Goal: Task Accomplishment & Management: Complete application form

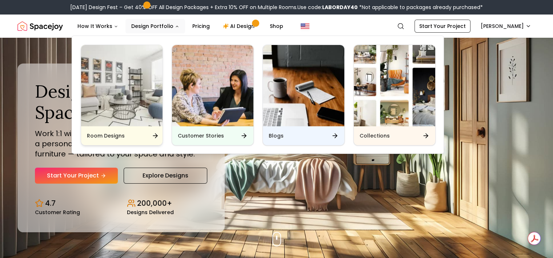
click at [141, 96] on img "Main" at bounding box center [121, 85] width 81 height 81
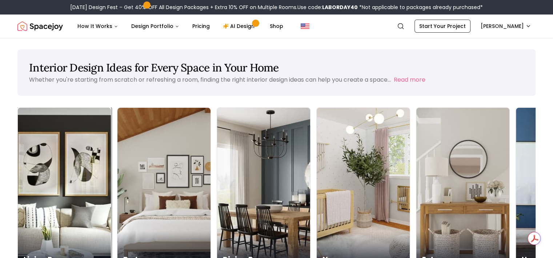
click at [56, 231] on div "Living Room" at bounding box center [64, 251] width 93 height 41
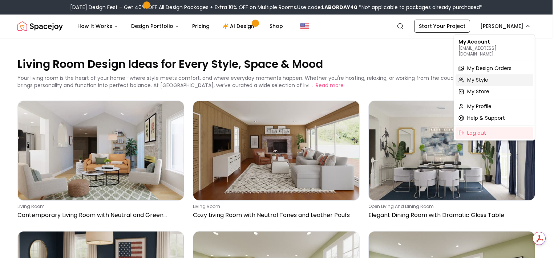
click at [483, 76] on span "My Style" at bounding box center [477, 79] width 21 height 7
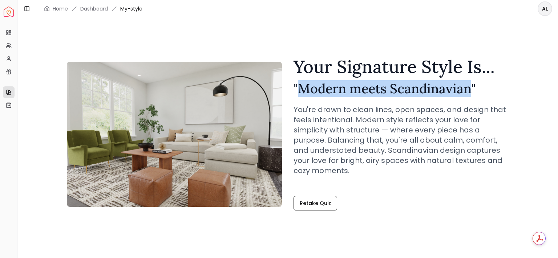
drag, startPoint x: 300, startPoint y: 88, endPoint x: 468, endPoint y: 91, distance: 168.2
click at [468, 91] on h2 "" Modern meets Scandinavian "" at bounding box center [401, 88] width 215 height 15
copy h2 "Modern meets Scandinavian"
click at [306, 203] on link "Retake Quiz" at bounding box center [316, 203] width 44 height 15
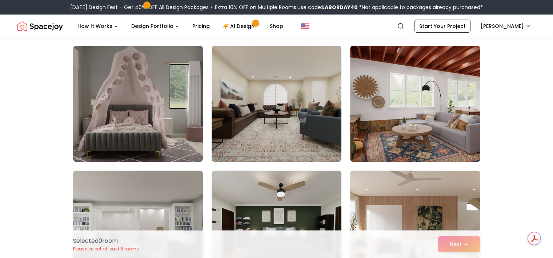
scroll to position [291, 0]
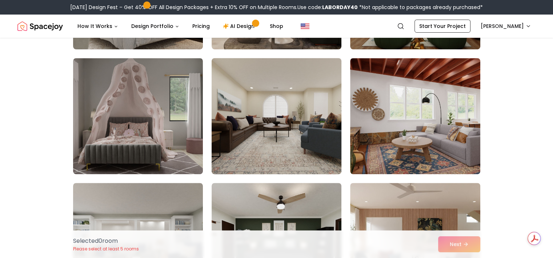
click at [290, 145] on img at bounding box center [276, 116] width 136 height 122
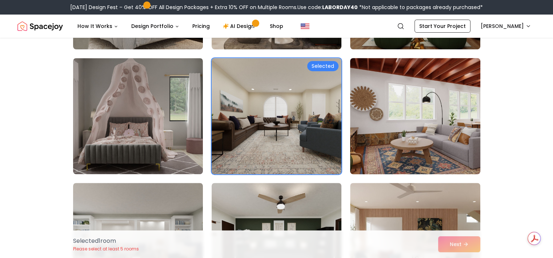
click at [468, 160] on img at bounding box center [415, 116] width 136 height 122
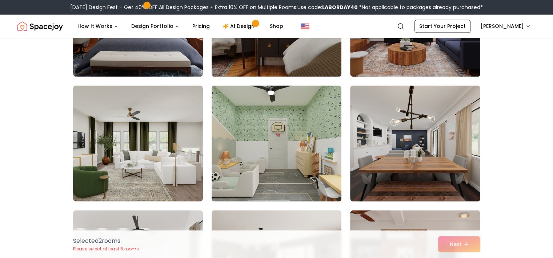
scroll to position [1271, 0]
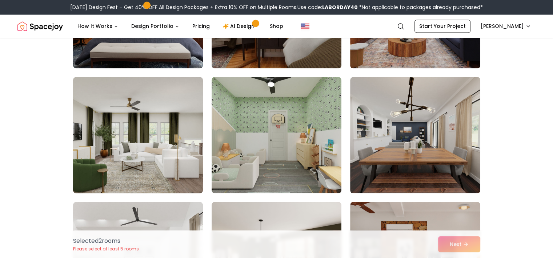
click at [117, 159] on img at bounding box center [138, 135] width 136 height 122
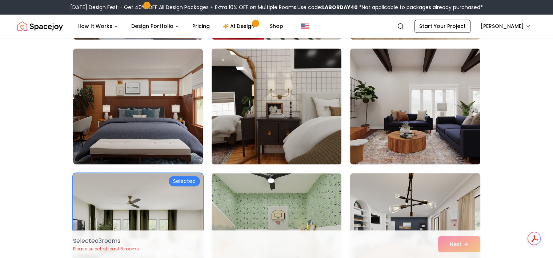
scroll to position [1162, 0]
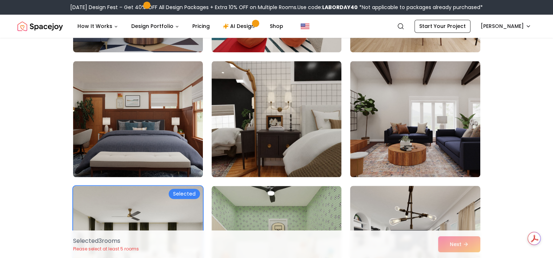
click at [456, 158] on img at bounding box center [415, 119] width 130 height 116
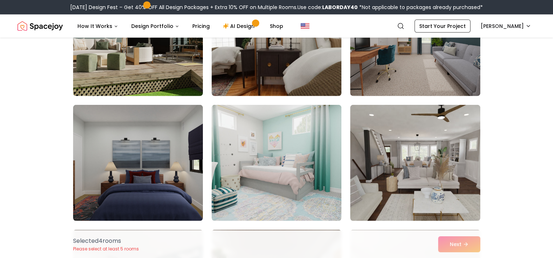
scroll to position [1874, 0]
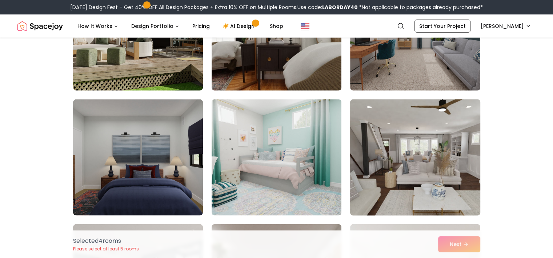
click at [440, 146] on img at bounding box center [415, 158] width 136 height 122
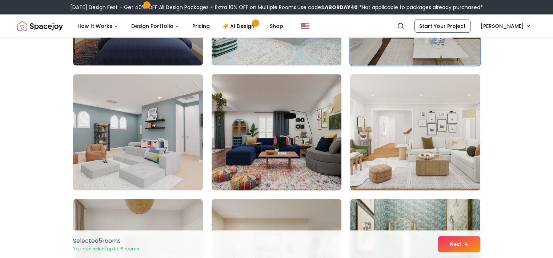
scroll to position [2055, 0]
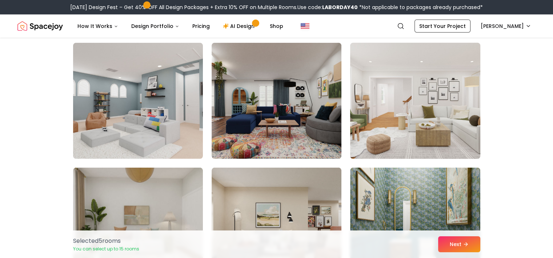
click at [450, 146] on img at bounding box center [415, 101] width 136 height 122
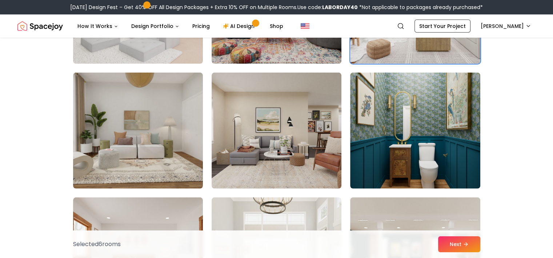
scroll to position [2164, 0]
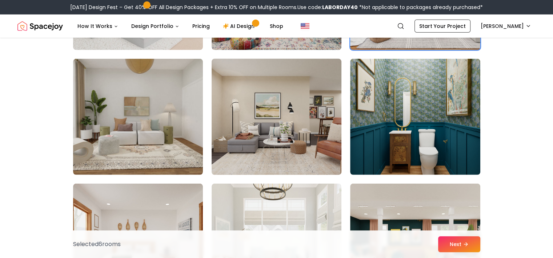
click at [311, 142] on img at bounding box center [276, 117] width 136 height 122
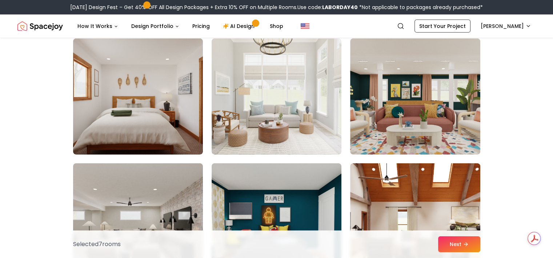
scroll to position [2273, 0]
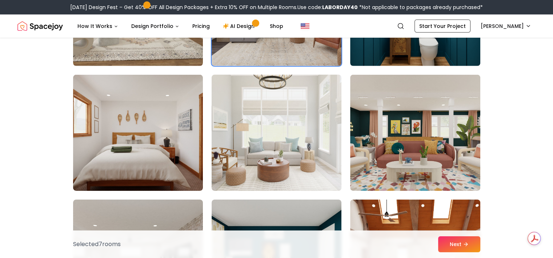
click at [296, 157] on img at bounding box center [276, 133] width 136 height 122
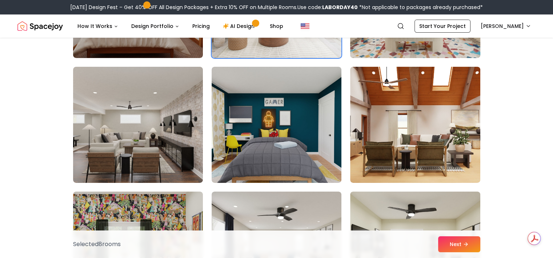
scroll to position [2419, 0]
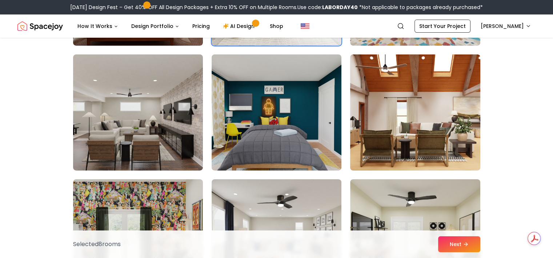
click at [392, 148] on img at bounding box center [415, 113] width 136 height 122
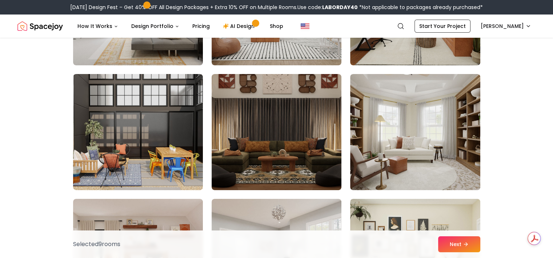
scroll to position [2673, 0]
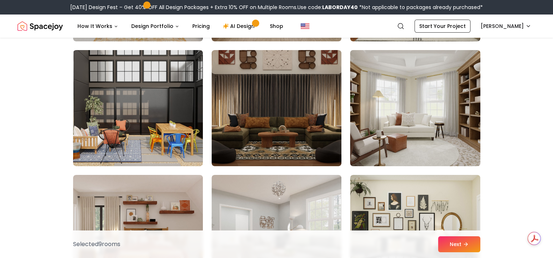
click at [449, 116] on img at bounding box center [415, 108] width 136 height 122
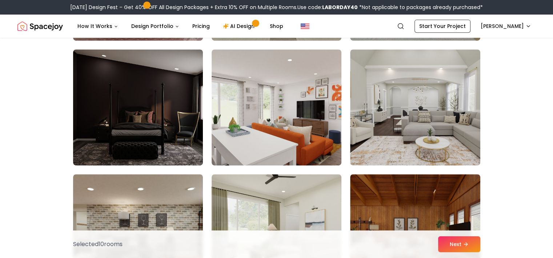
scroll to position [3182, 0]
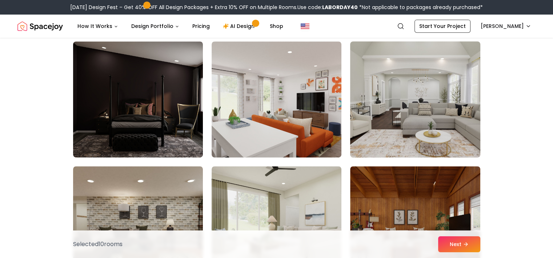
click at [434, 106] on img at bounding box center [415, 100] width 136 height 122
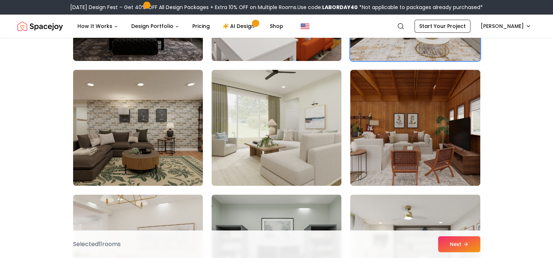
scroll to position [3291, 0]
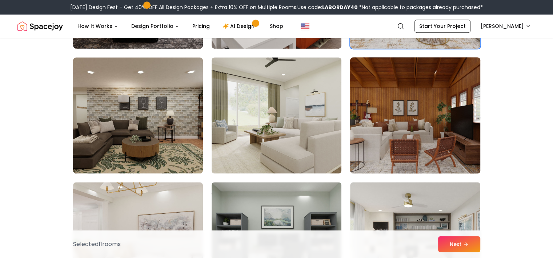
click at [430, 123] on img at bounding box center [415, 115] width 136 height 122
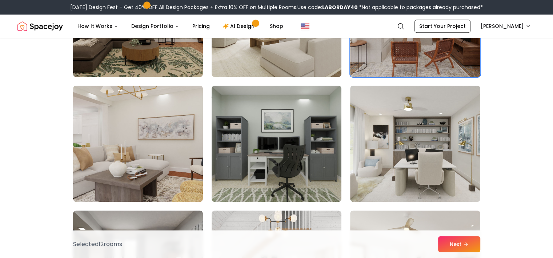
scroll to position [3400, 0]
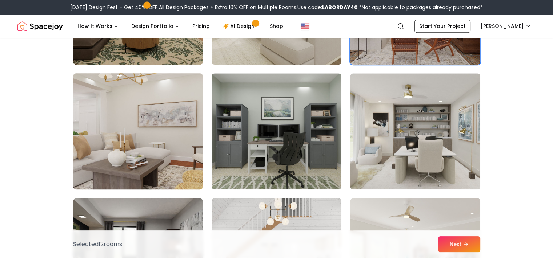
click at [184, 121] on img at bounding box center [138, 131] width 136 height 122
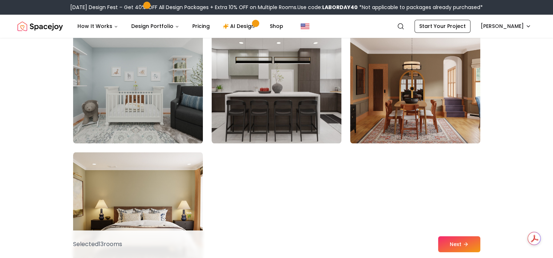
scroll to position [4053, 0]
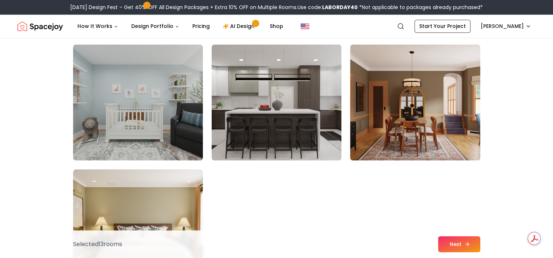
click at [469, 238] on button "Next" at bounding box center [459, 244] width 42 height 16
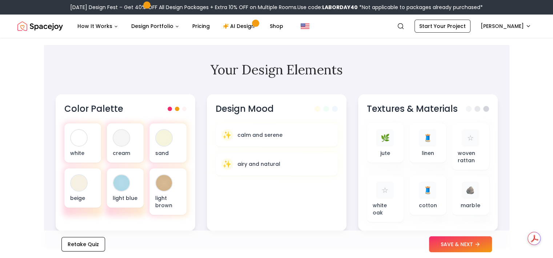
scroll to position [218, 0]
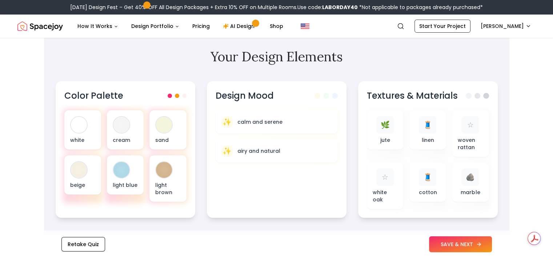
click at [452, 246] on button "SAVE & NEXT" at bounding box center [460, 244] width 63 height 16
